Goal: Task Accomplishment & Management: Use online tool/utility

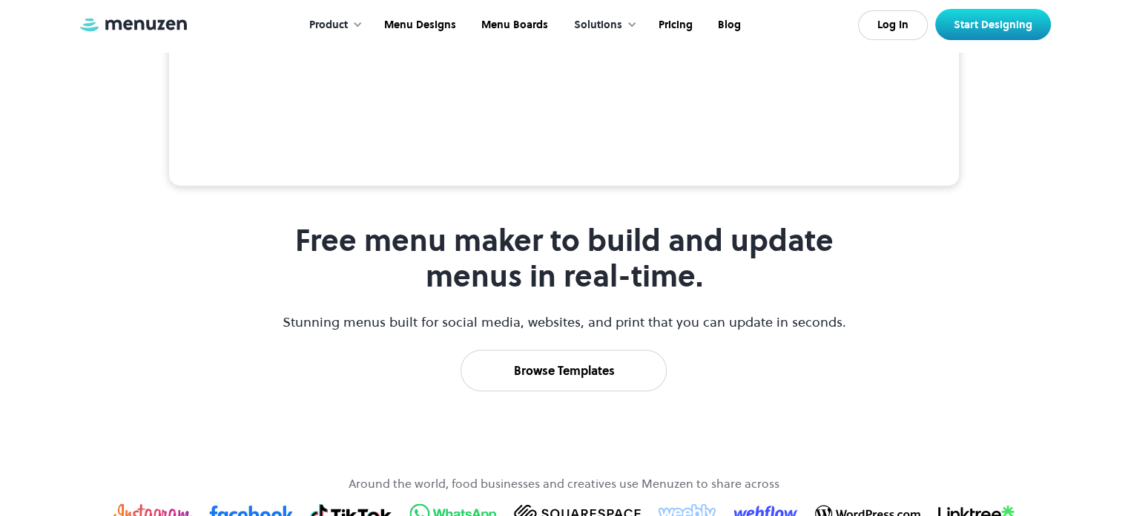
scroll to position [570, 0]
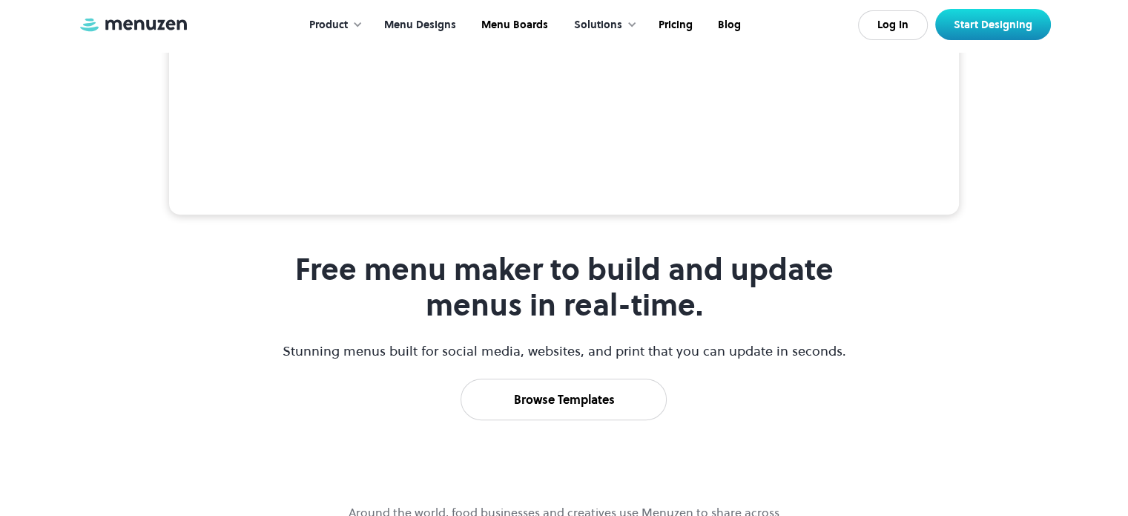
click at [461, 16] on link "Menu Designs" at bounding box center [418, 25] width 97 height 46
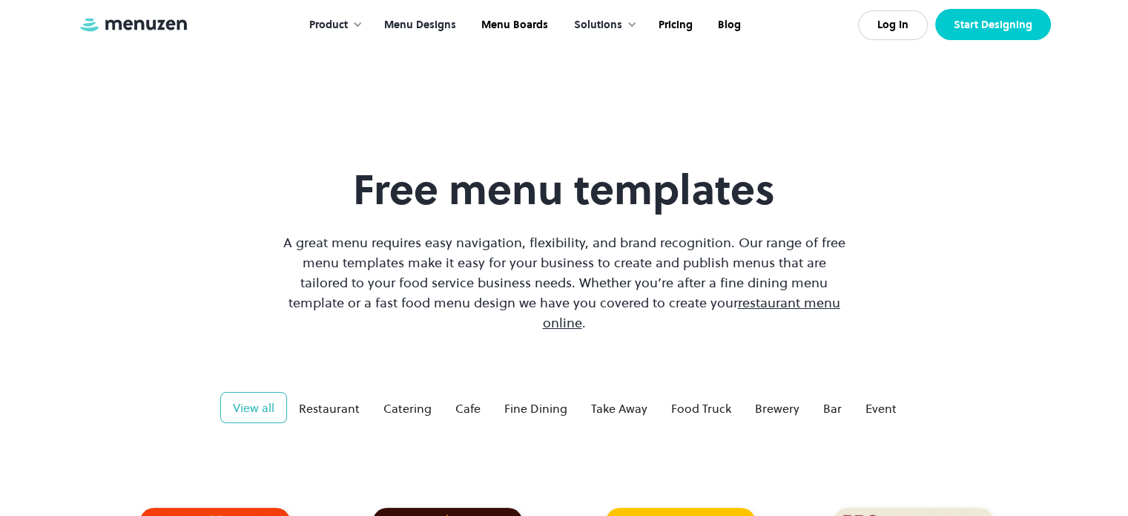
click at [986, 30] on link "Start Designing" at bounding box center [993, 24] width 116 height 31
